Goal: Transaction & Acquisition: Purchase product/service

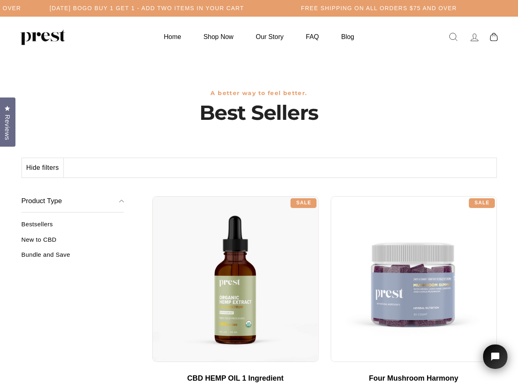
click at [259, 195] on div "**********" at bounding box center [324, 193] width 345 height 6
click at [244, 8] on h5 "[DATE] BOGO BUY 1 GET 1 - ADD TWO ITEMS IN YOUR CART" at bounding box center [147, 8] width 195 height 7
click at [43, 168] on button "Hide filters" at bounding box center [43, 168] width 42 height 20
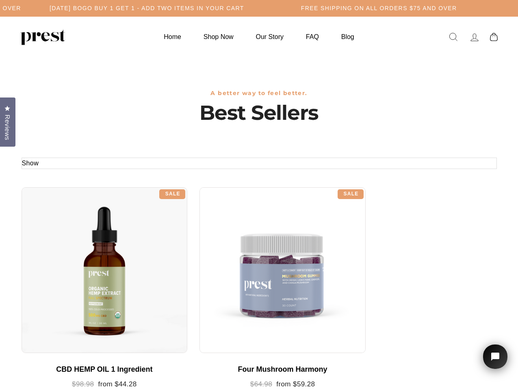
click at [73, 243] on div at bounding box center [105, 270] width 166 height 166
click at [73, 258] on div at bounding box center [105, 270] width 166 height 166
click at [8, 121] on span "Reviews" at bounding box center [7, 128] width 11 height 26
